Goal: Navigation & Orientation: Find specific page/section

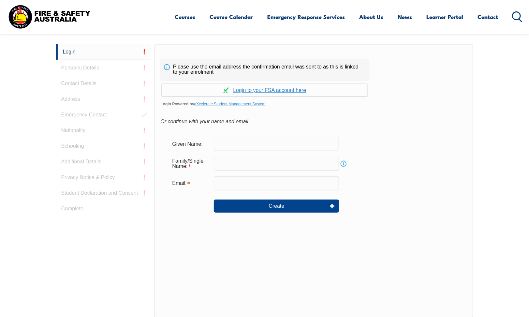
scroll to position [174, 0]
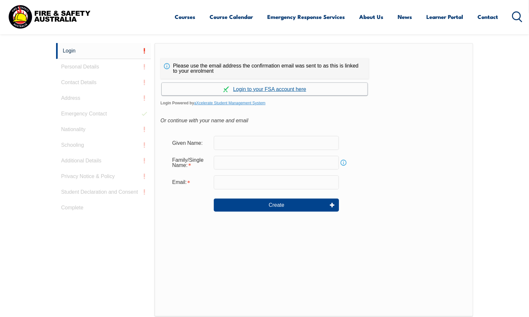
click at [265, 88] on link "Continue with aXcelerate" at bounding box center [265, 89] width 206 height 13
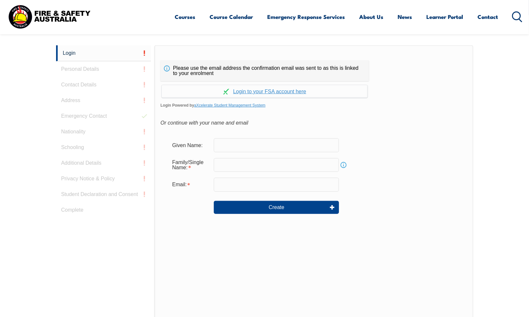
scroll to position [174, 0]
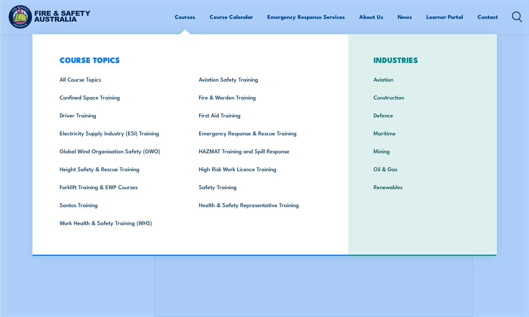
click at [181, 17] on link "Courses" at bounding box center [185, 16] width 21 height 17
click at [180, 17] on link "Courses" at bounding box center [185, 16] width 21 height 17
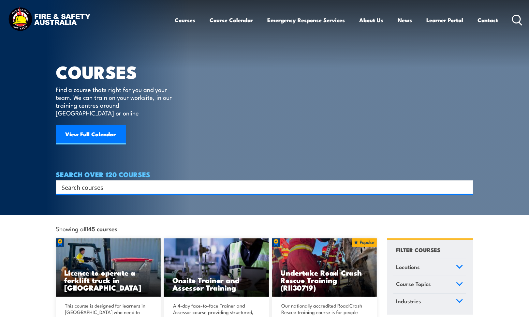
click at [25, 20] on img at bounding box center [49, 20] width 85 height 28
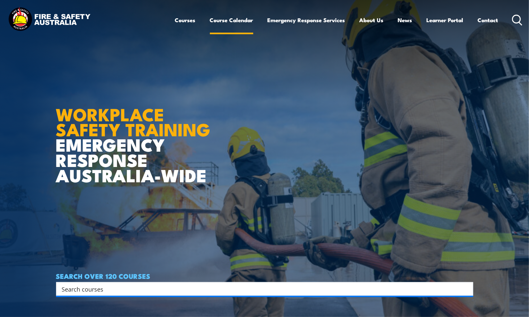
click at [225, 19] on link "Course Calendar" at bounding box center [231, 19] width 43 height 17
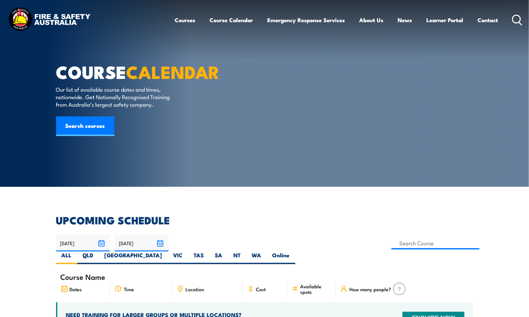
click at [49, 18] on img at bounding box center [49, 20] width 85 height 28
